Goal: Transaction & Acquisition: Book appointment/travel/reservation

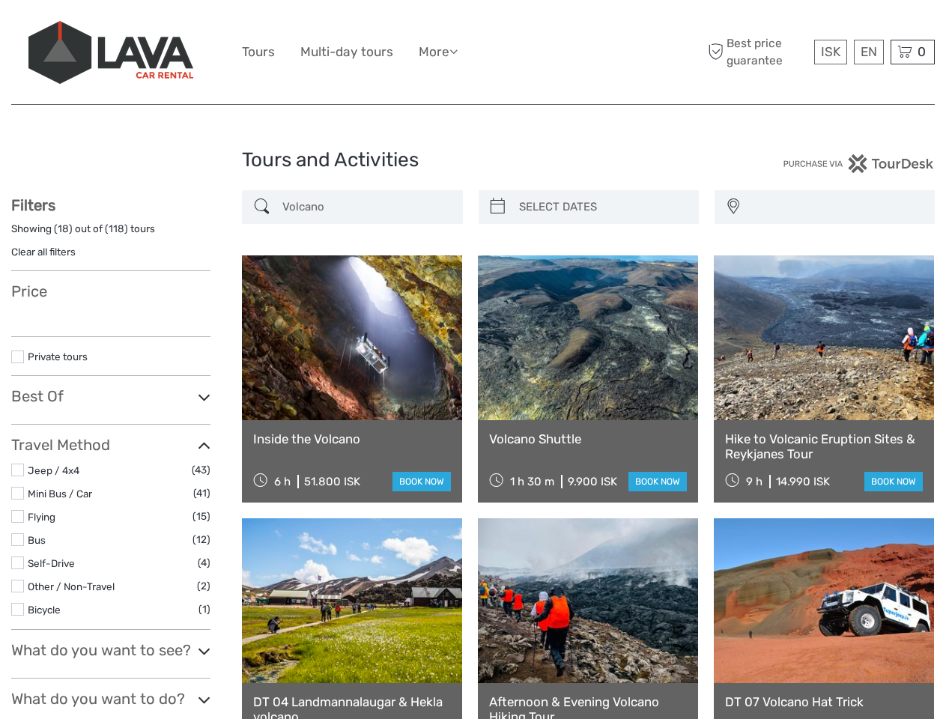
select select
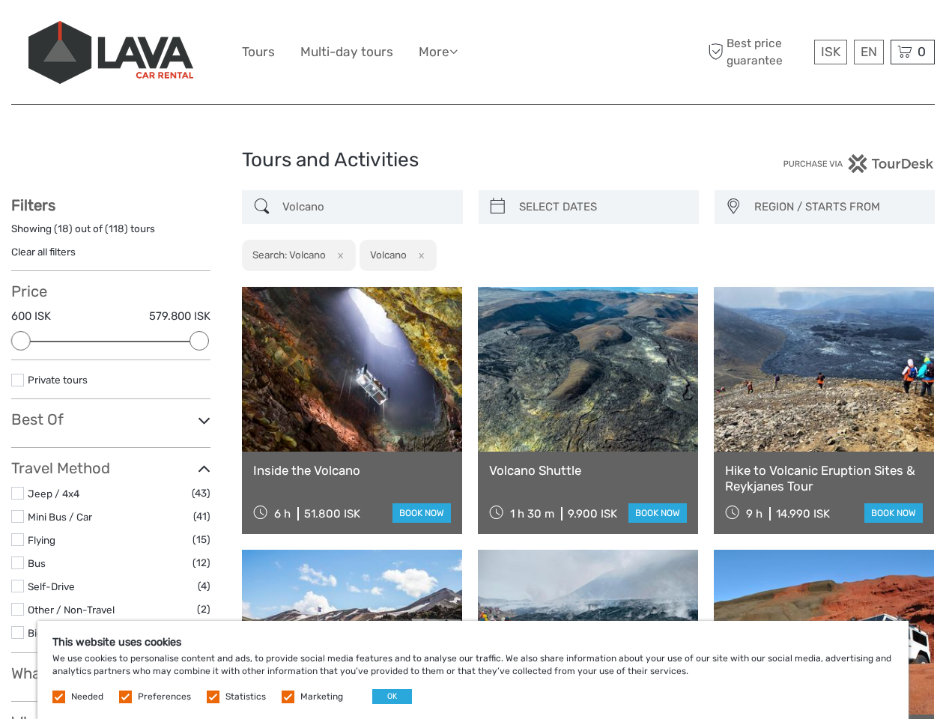
click at [473, 52] on ul "Tours Multi-day tours More Food & drink Travel Articles Back to [GEOGRAPHIC_DAT…" at bounding box center [361, 52] width 238 height 22
click at [440, 52] on link "More" at bounding box center [438, 52] width 39 height 22
click at [458, 51] on icon at bounding box center [453, 51] width 8 height 13
click at [830, 52] on span "ISK" at bounding box center [830, 51] width 19 height 15
click at [868, 52] on div "EN English Español Deutsch" at bounding box center [869, 52] width 30 height 25
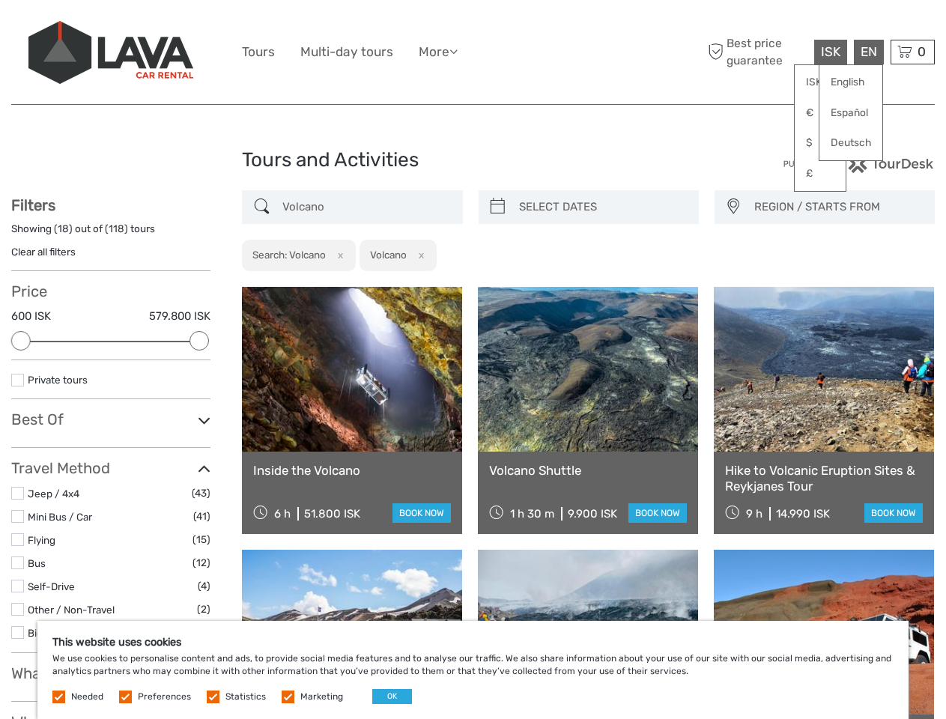
click at [912, 52] on div "0 Items Total 0 ISK Checkout The shopping cart is empty." at bounding box center [913, 52] width 44 height 25
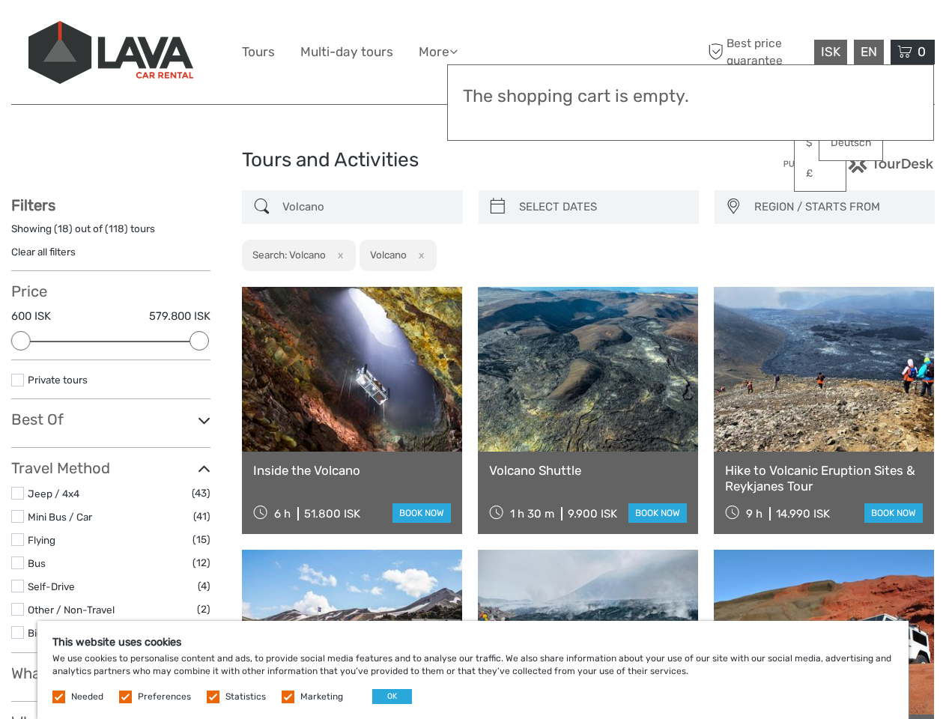
click at [21, 341] on div at bounding box center [20, 340] width 19 height 19
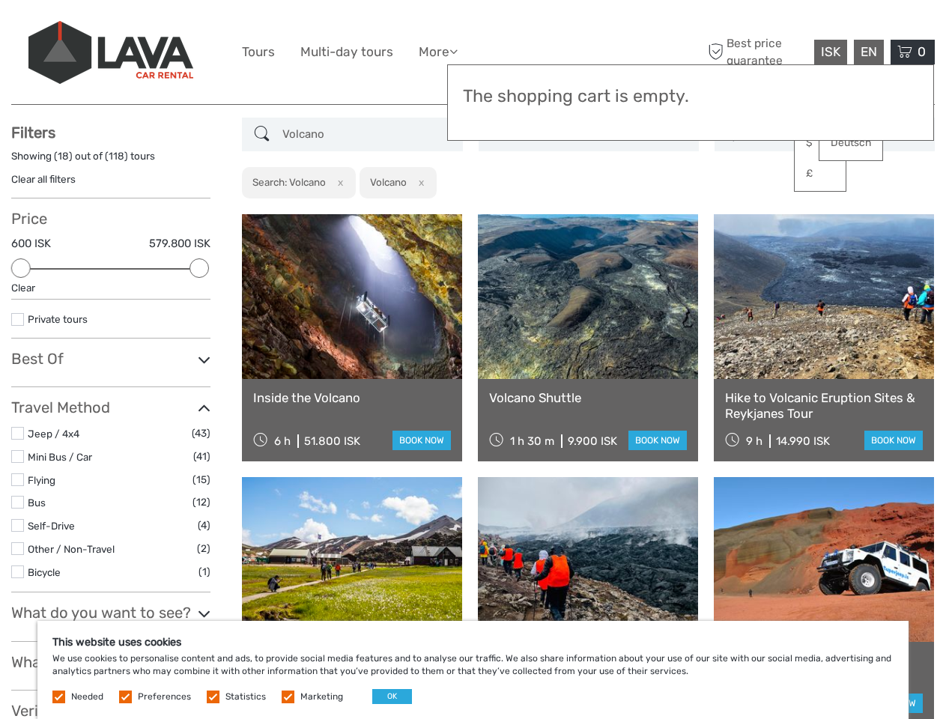
click at [199, 341] on div "Filters Showing ( 18 ) out of ( 118 ) tours Clear all filters Price 600 ISK 579…" at bounding box center [110, 635] width 199 height 1022
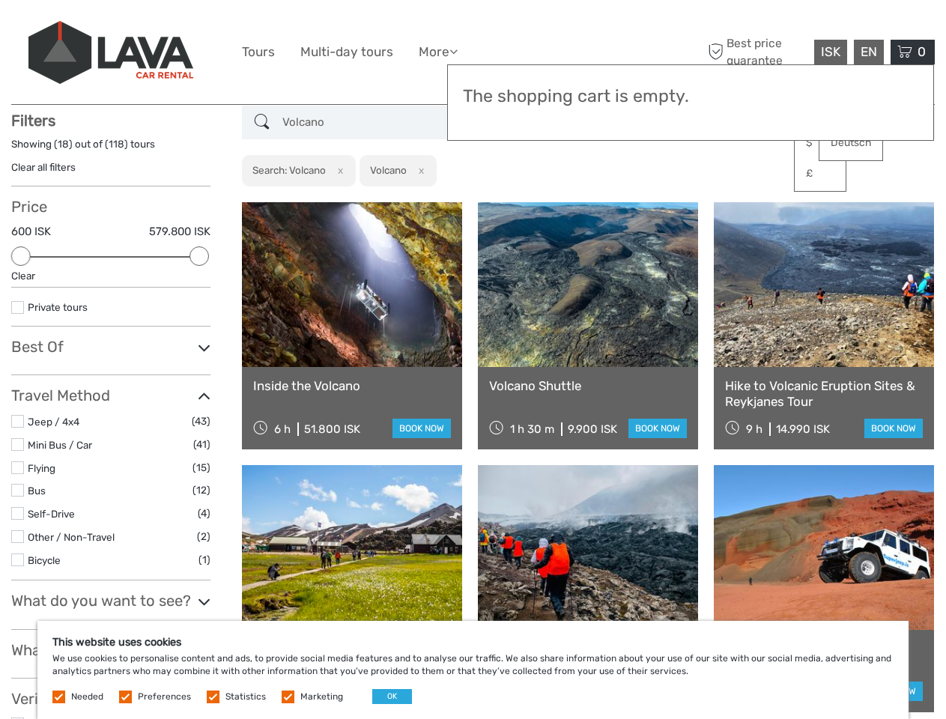
click at [497, 207] on link at bounding box center [588, 284] width 220 height 165
click at [601, 207] on link at bounding box center [588, 284] width 220 height 165
